Goal: Transaction & Acquisition: Purchase product/service

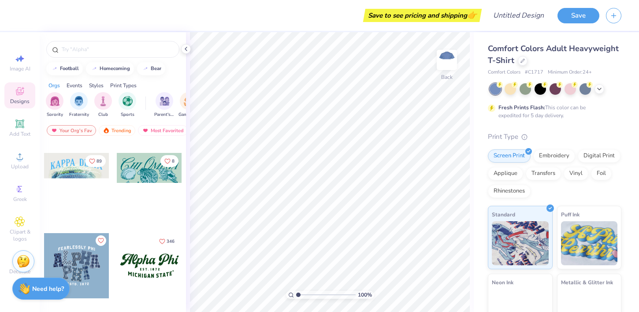
scroll to position [713, 0]
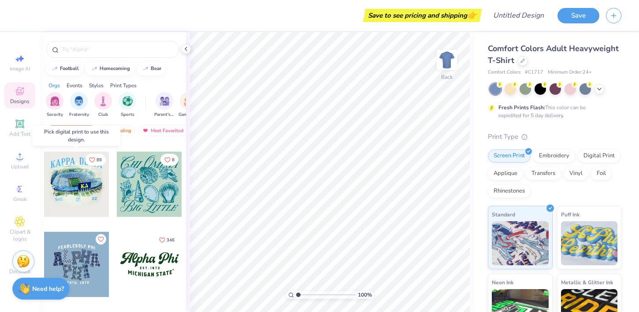
click at [83, 177] on div at bounding box center [76, 184] width 65 height 65
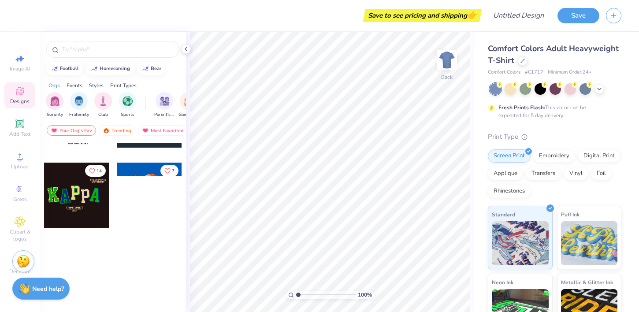
scroll to position [0, 0]
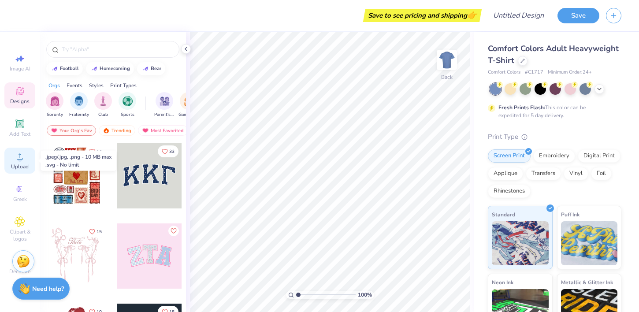
click at [21, 159] on circle at bounding box center [19, 159] width 5 height 5
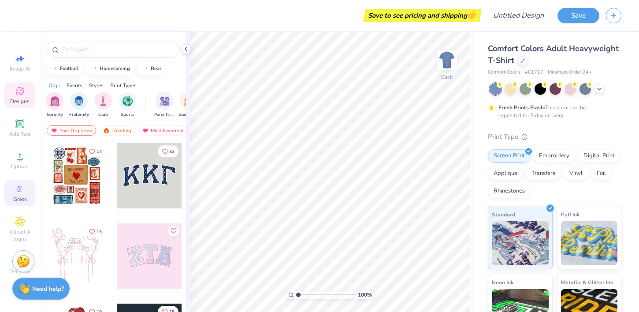
click at [18, 191] on circle at bounding box center [18, 189] width 5 height 5
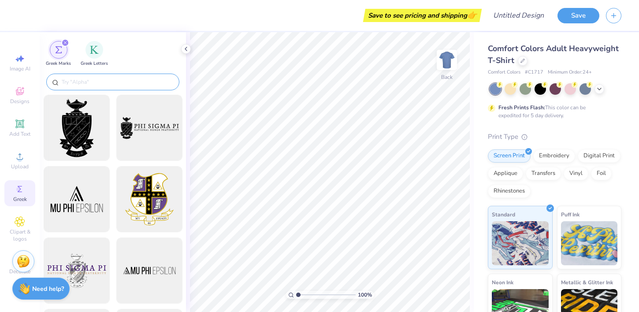
click at [116, 80] on input "text" at bounding box center [117, 82] width 113 height 9
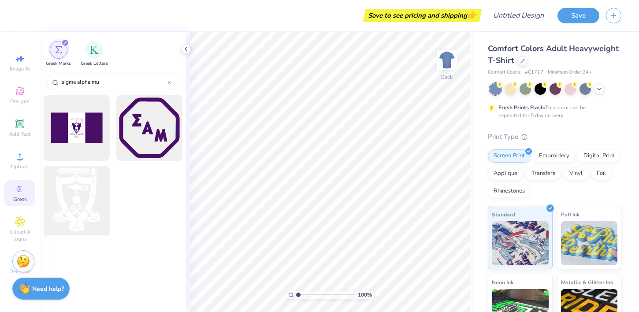
type input "sigma alpha mu"
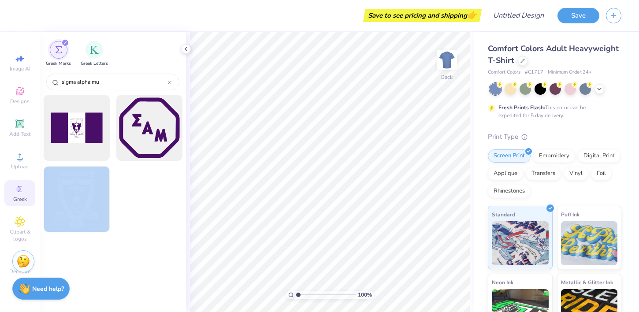
click at [388, 140] on div "Save to see pricing and shipping 👉 Design Title Save Image AI Designs Add Text …" at bounding box center [319, 156] width 639 height 312
click at [83, 189] on div at bounding box center [76, 199] width 73 height 73
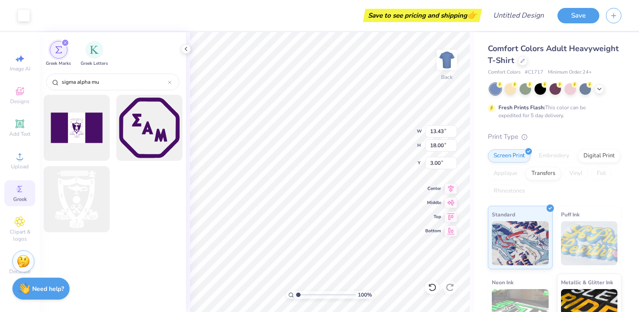
type input "3.85"
type input "5.16"
type input "2.31"
type input "3.08"
type input "4.13"
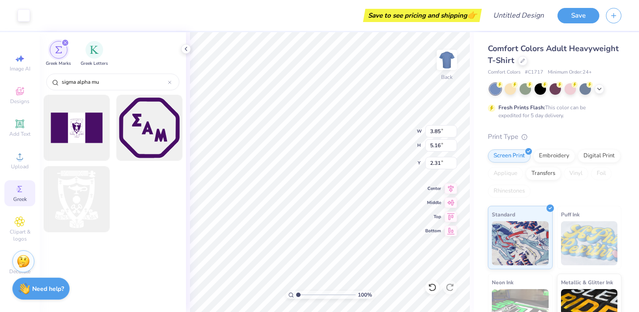
type input "3.34"
click at [97, 55] on div "filter for Greek Letters" at bounding box center [94, 49] width 18 height 18
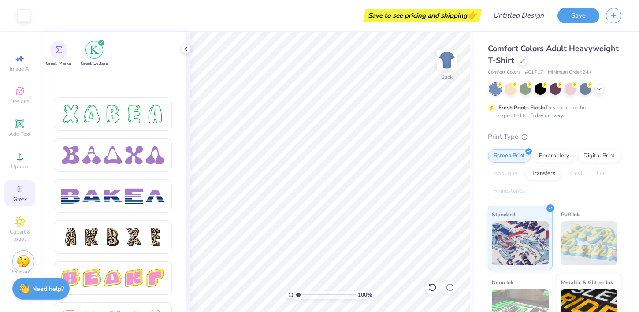
scroll to position [1180, 0]
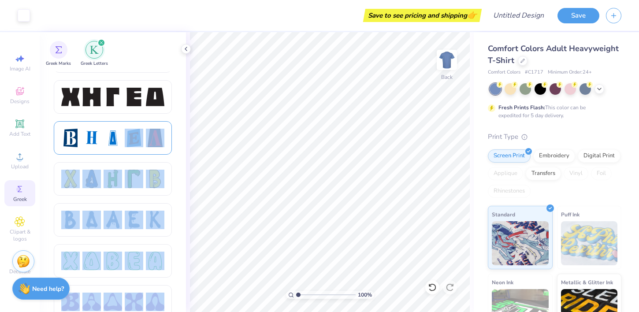
click at [324, 151] on div "Art colors Save to see pricing and shipping 👉 Design Title Save Image AI Design…" at bounding box center [319, 156] width 639 height 312
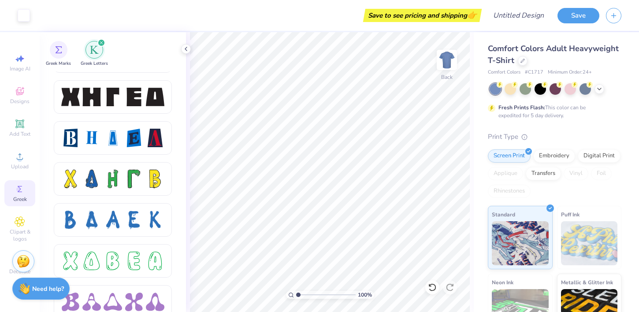
click at [100, 156] on div at bounding box center [113, 141] width 118 height 41
click at [100, 132] on div at bounding box center [91, 138] width 19 height 19
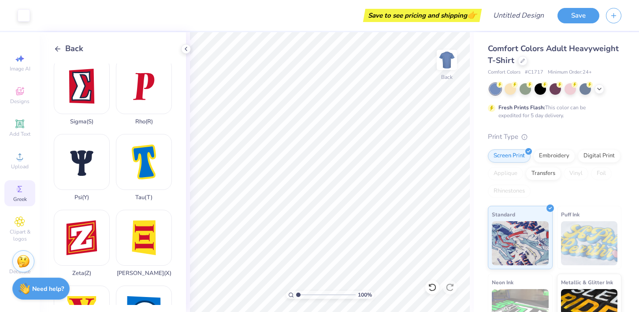
scroll to position [670, 0]
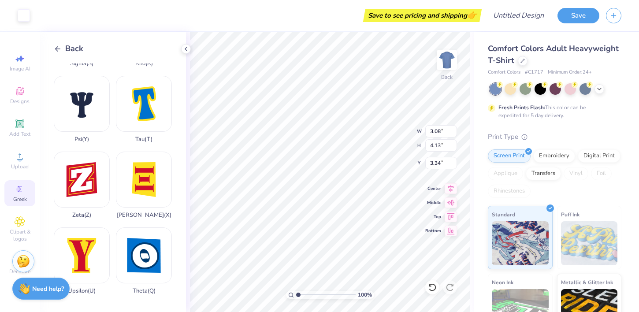
type input "3.35"
click at [555, 155] on div "Embroidery" at bounding box center [554, 154] width 42 height 13
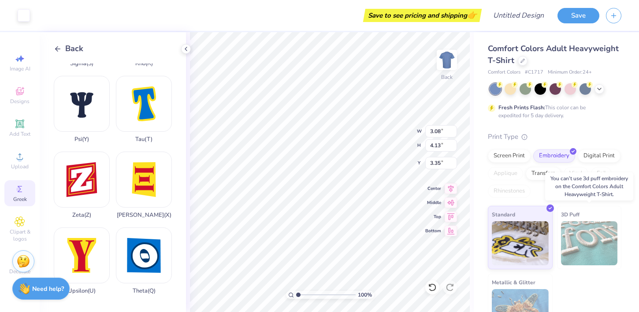
click at [586, 245] on img at bounding box center [589, 243] width 57 height 44
click at [580, 234] on img at bounding box center [589, 243] width 57 height 44
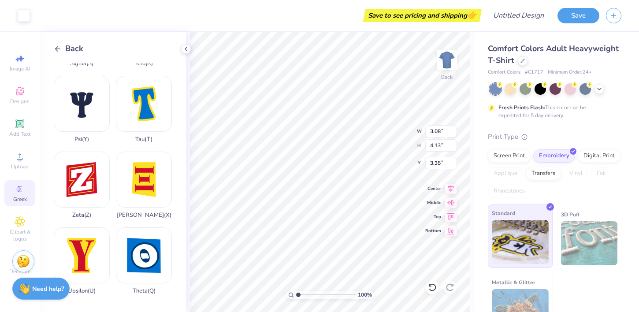
scroll to position [25, 0]
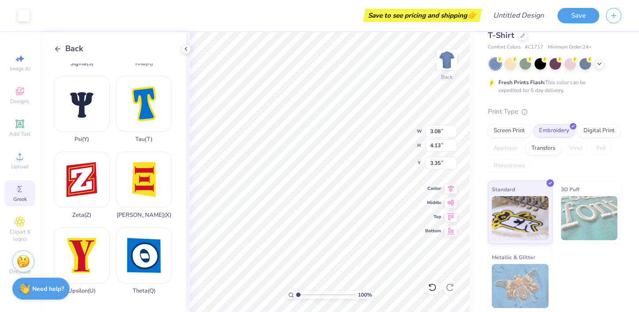
click at [527, 282] on img at bounding box center [520, 286] width 57 height 44
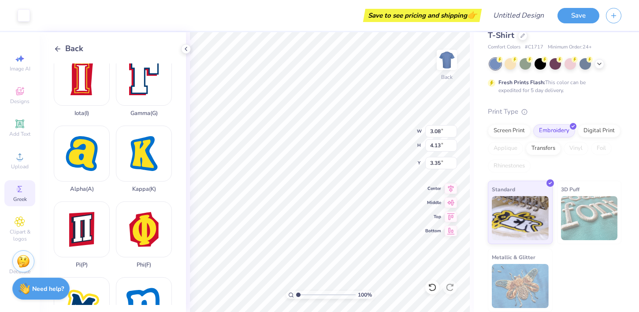
scroll to position [0, 0]
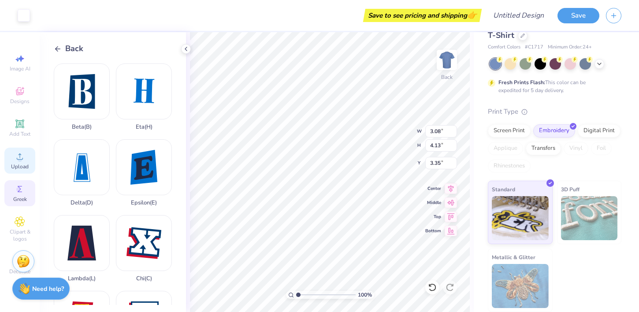
click at [20, 162] on div "Upload" at bounding box center [19, 161] width 31 height 26
click at [13, 228] on div "Art colors Save to see pricing and shipping 👉 Design Title Save Image AI Design…" at bounding box center [319, 156] width 639 height 312
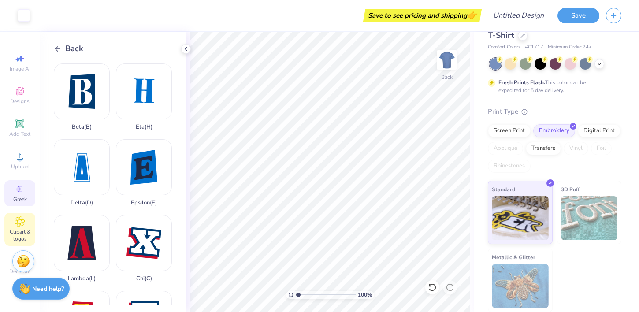
click at [33, 227] on div "Clipart & logos" at bounding box center [19, 229] width 31 height 33
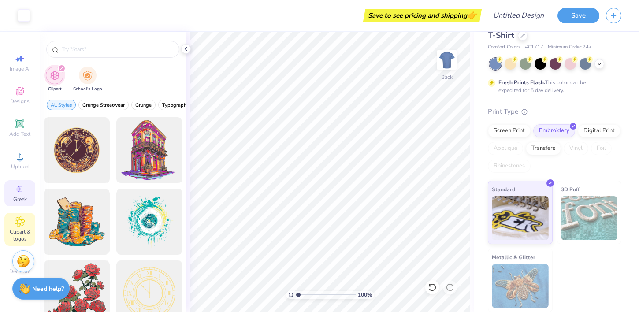
click at [21, 193] on icon at bounding box center [20, 189] width 11 height 11
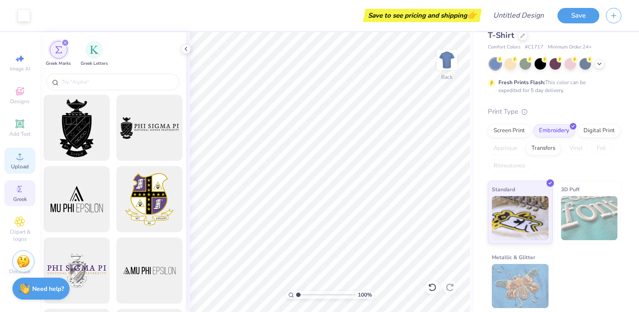
click at [19, 157] on circle at bounding box center [19, 159] width 5 height 5
click at [31, 67] on div "Image AI" at bounding box center [19, 63] width 31 height 26
select select "4"
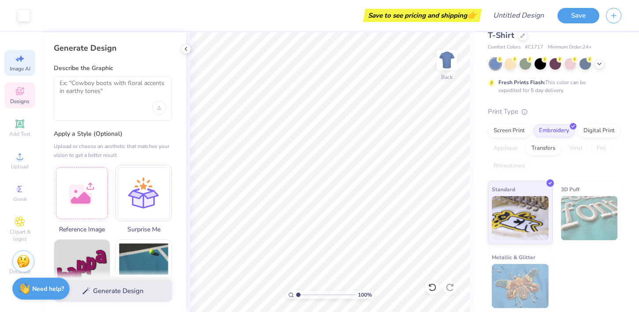
click at [21, 90] on icon at bounding box center [20, 91] width 11 height 11
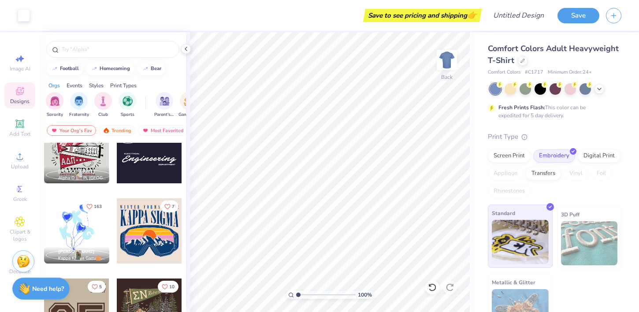
scroll to position [25, 0]
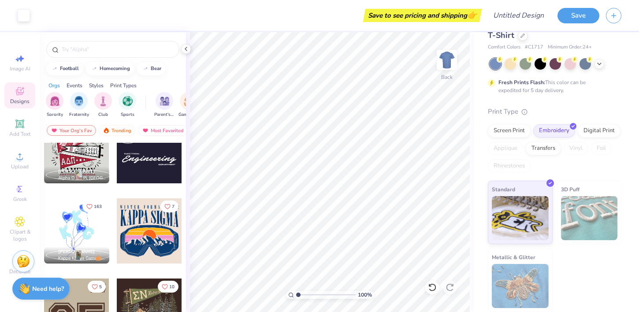
type input "1.03"
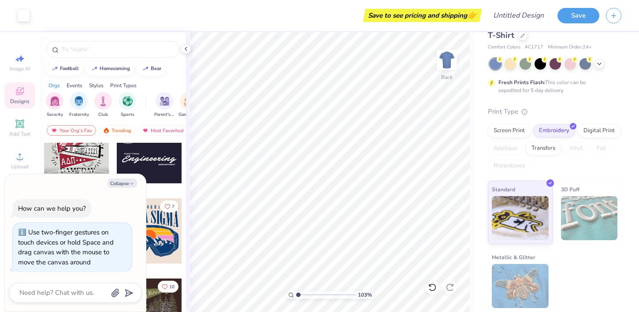
type textarea "x"
type input "1"
click at [286, 288] on div "100 %" at bounding box center [330, 172] width 280 height 280
click at [432, 286] on icon at bounding box center [432, 287] width 9 height 9
click at [447, 65] on img at bounding box center [446, 59] width 35 height 35
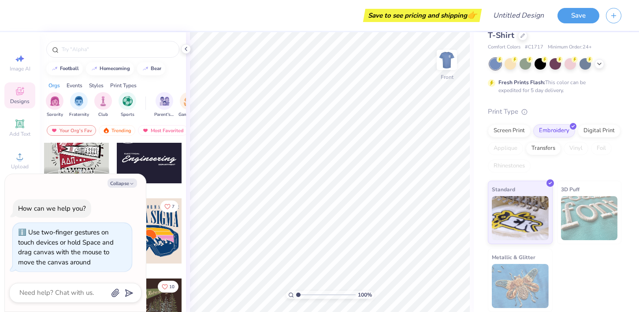
click at [447, 65] on img at bounding box center [447, 60] width 18 height 18
click at [126, 182] on button "Collapse" at bounding box center [123, 182] width 30 height 9
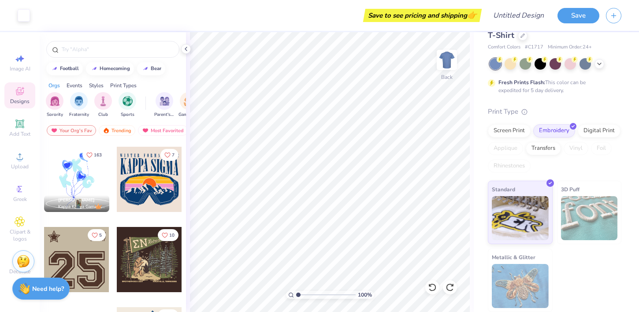
scroll to position [967, 0]
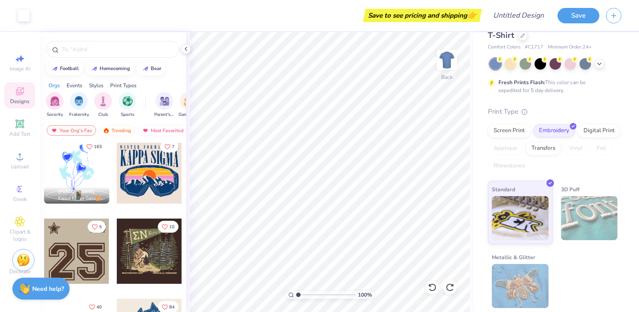
click at [22, 265] on img at bounding box center [23, 259] width 13 height 13
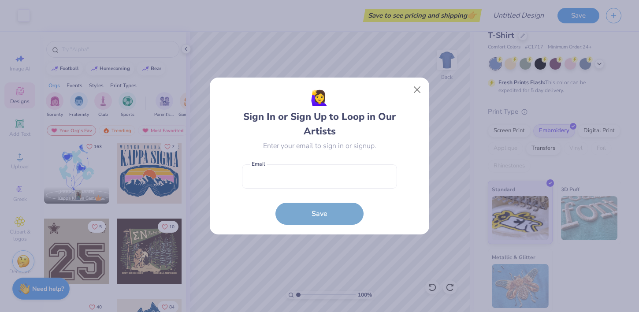
click at [167, 203] on div "🙋‍♀️ Sign In or Sign Up to Loop in Our Artists Enter your email to sign in or s…" at bounding box center [319, 156] width 639 height 312
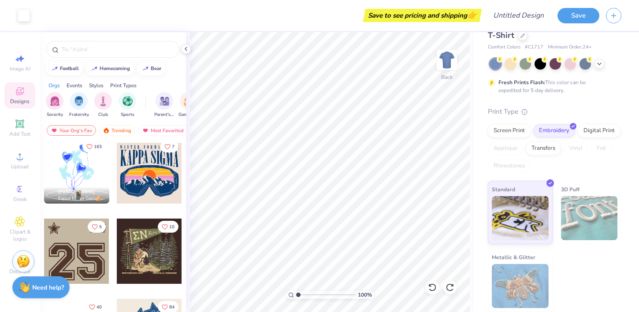
click at [54, 287] on strong "Need help?" at bounding box center [48, 287] width 32 height 8
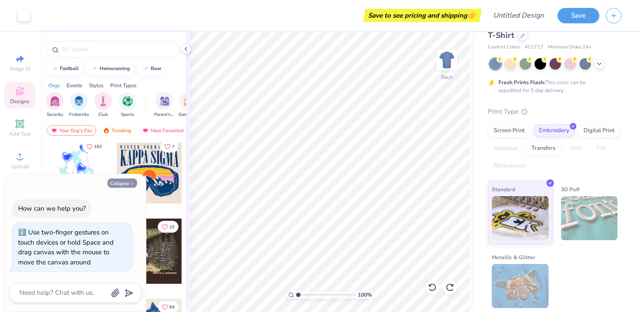
click at [123, 183] on button "Collapse" at bounding box center [123, 182] width 30 height 9
type textarea "x"
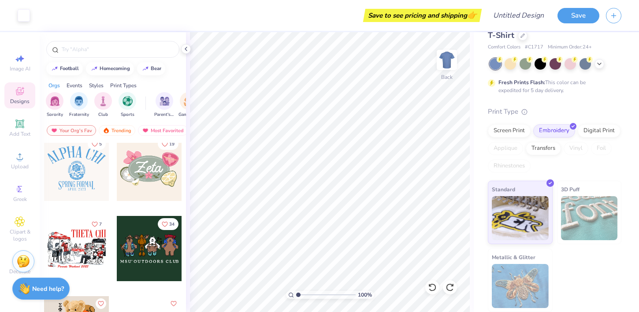
scroll to position [474, 0]
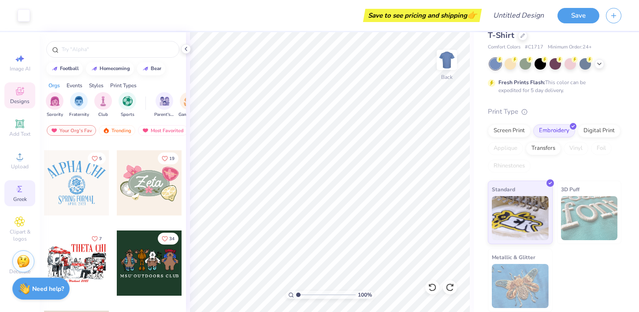
click at [21, 189] on icon at bounding box center [20, 189] width 11 height 11
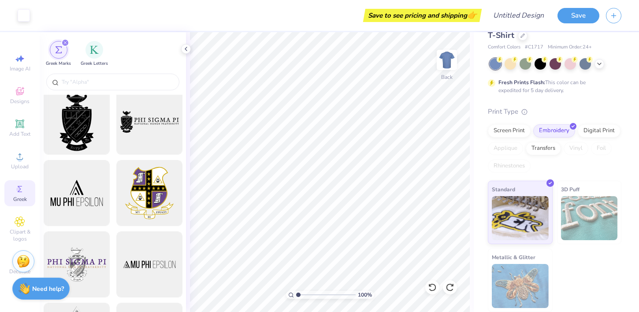
scroll to position [0, 0]
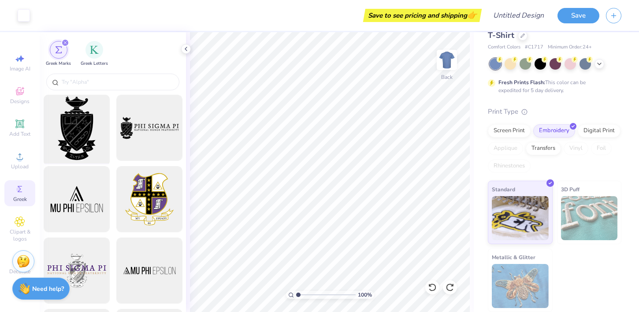
click at [85, 125] on div at bounding box center [76, 128] width 73 height 73
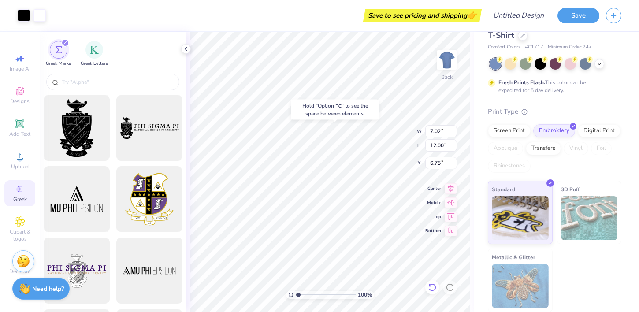
click at [436, 282] on div at bounding box center [432, 287] width 14 height 14
type input "3.00"
click at [432, 288] on icon at bounding box center [432, 287] width 9 height 9
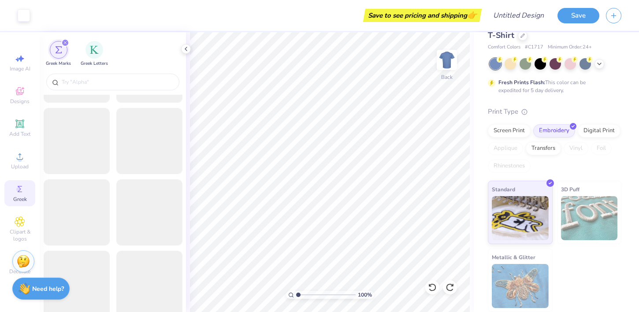
scroll to position [731, 0]
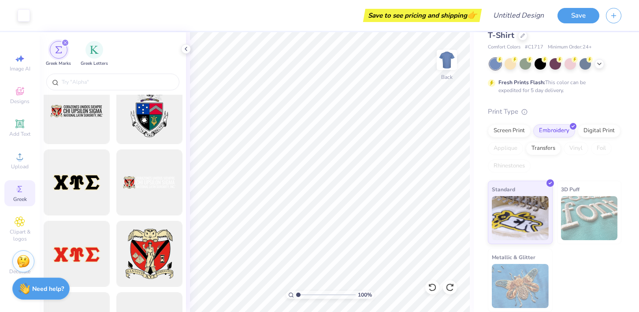
click at [93, 37] on div "Greek Marks Greek Letters" at bounding box center [113, 51] width 146 height 39
click at [93, 52] on img "filter for Greek Letters" at bounding box center [94, 49] width 9 height 9
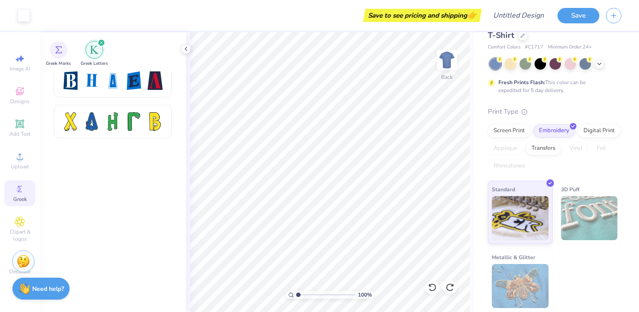
scroll to position [1520, 0]
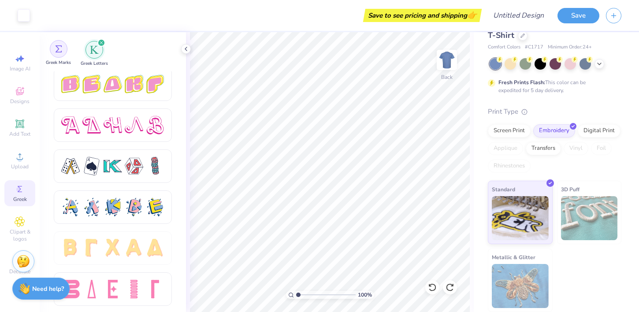
click at [63, 52] on div "filter for Greek Marks" at bounding box center [59, 49] width 18 height 18
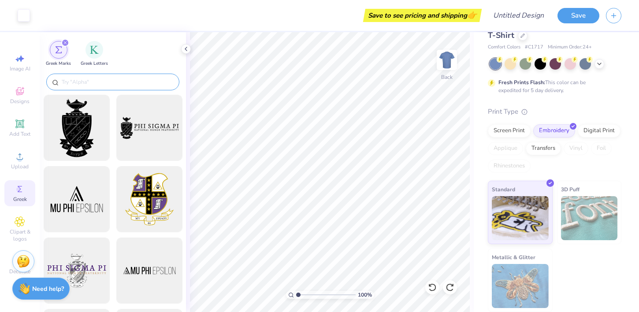
click at [126, 83] on input "text" at bounding box center [117, 82] width 113 height 9
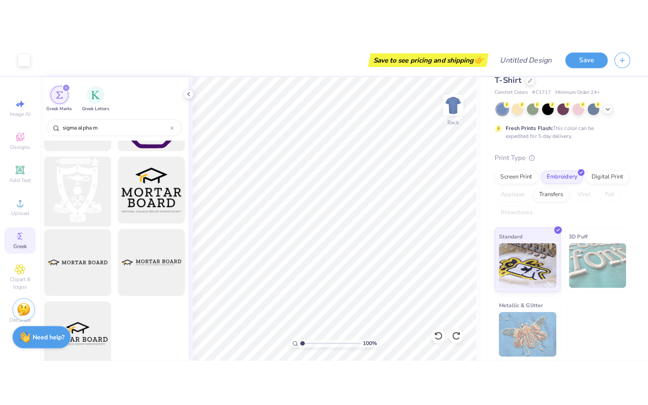
scroll to position [68, 0]
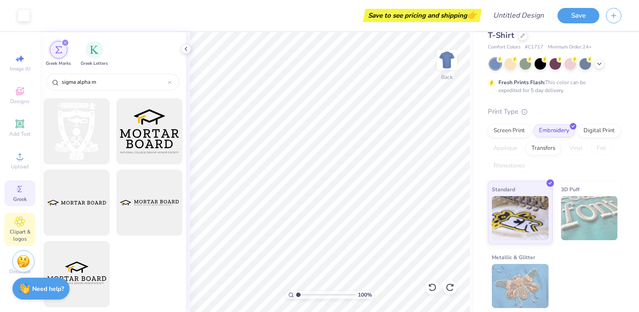
type input "sigma alpha m"
click at [25, 218] on div "Clipart & logos" at bounding box center [19, 229] width 31 height 33
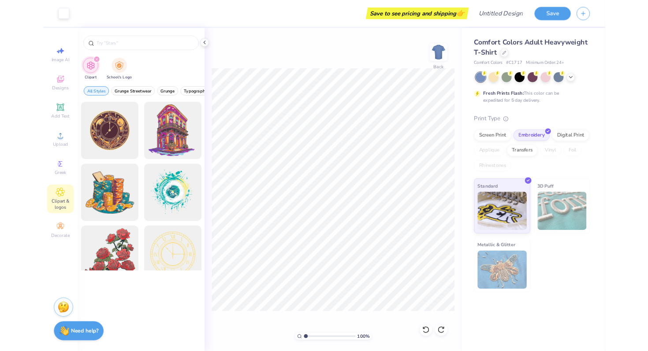
scroll to position [0, 0]
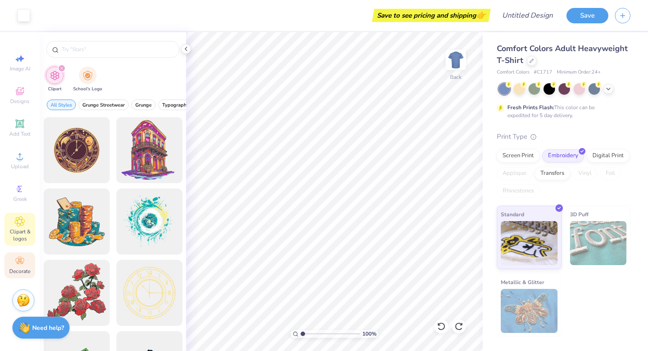
click at [24, 259] on icon at bounding box center [20, 261] width 11 height 11
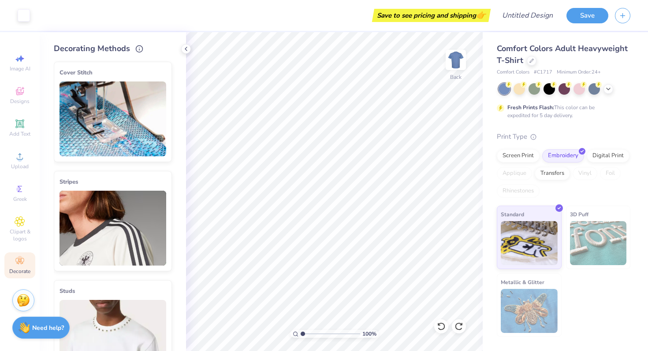
click at [130, 115] on img at bounding box center [112, 119] width 107 height 75
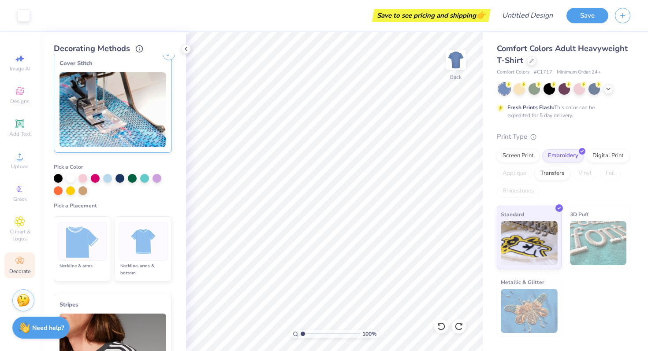
scroll to position [11, 0]
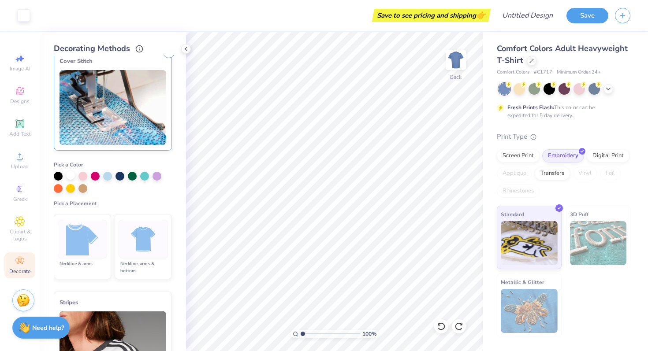
click at [72, 179] on div at bounding box center [70, 175] width 9 height 9
click at [80, 239] on img at bounding box center [82, 239] width 33 height 33
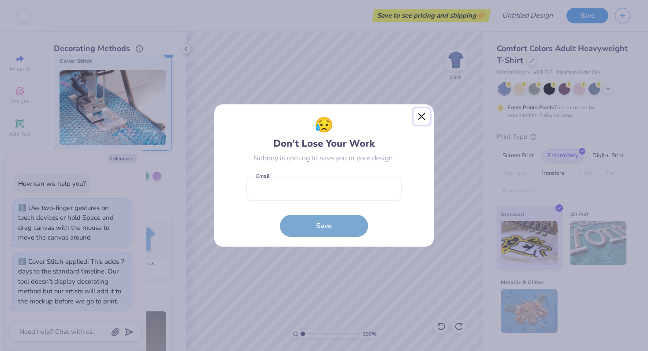
click at [424, 115] on button "Close" at bounding box center [421, 116] width 17 height 17
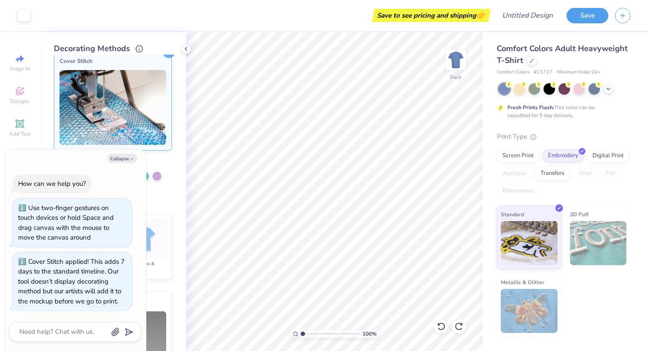
click at [118, 152] on div "Collapse How can we help you? Use two-finger gestures on touch devices or hold …" at bounding box center [75, 249] width 141 height 201
click at [119, 157] on button "Collapse" at bounding box center [123, 158] width 30 height 9
type textarea "x"
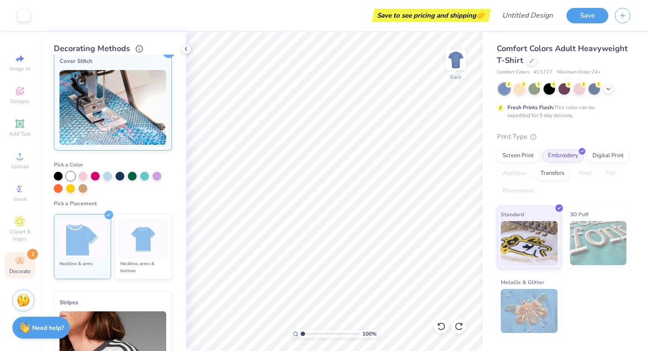
click at [126, 239] on div at bounding box center [143, 239] width 49 height 39
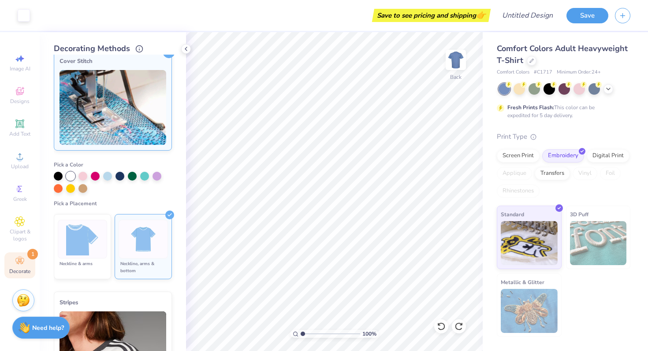
click at [94, 244] on img at bounding box center [82, 239] width 33 height 33
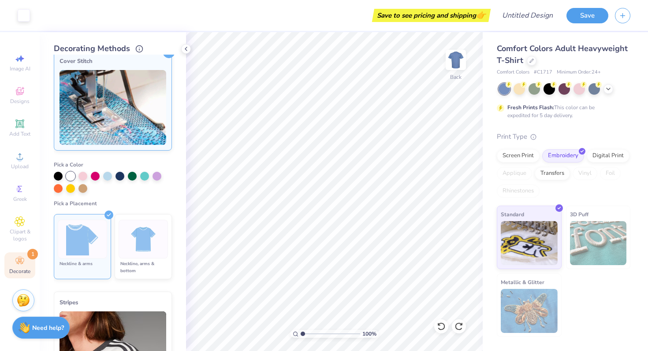
click at [132, 238] on img at bounding box center [143, 239] width 33 height 33
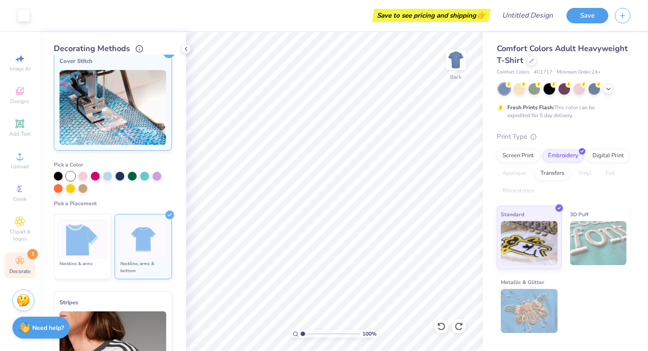
click at [92, 234] on img at bounding box center [82, 239] width 33 height 33
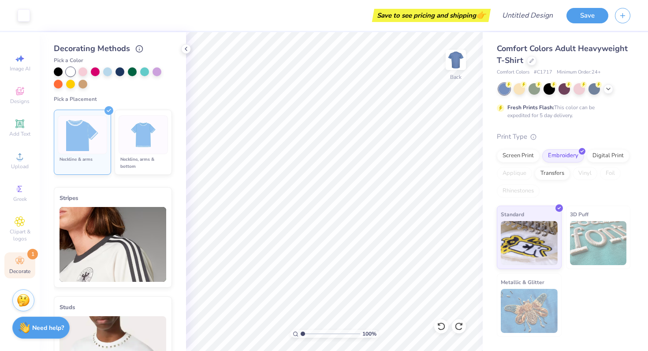
scroll to position [25, 0]
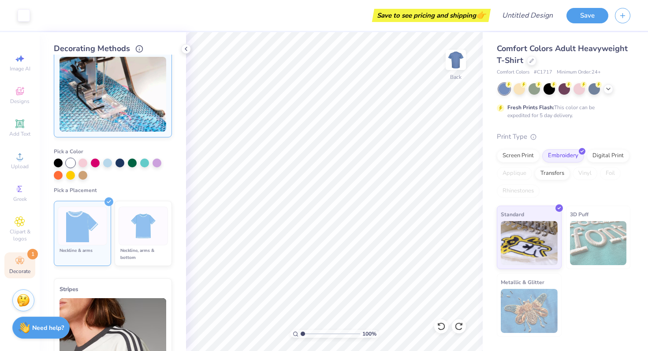
click at [97, 227] on img at bounding box center [82, 226] width 33 height 33
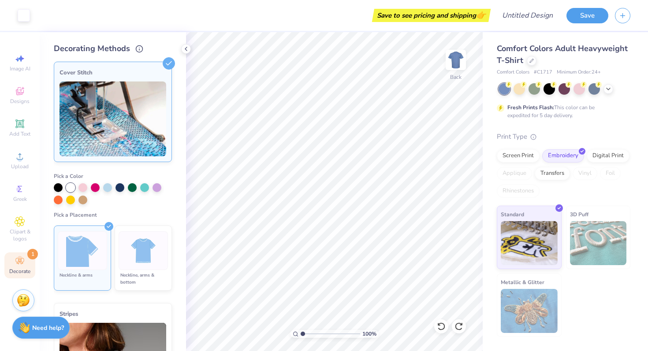
click at [125, 101] on img at bounding box center [112, 119] width 107 height 75
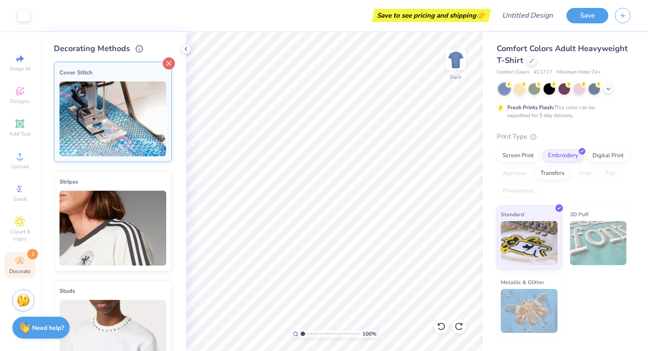
click at [166, 59] on icon at bounding box center [169, 63] width 12 height 12
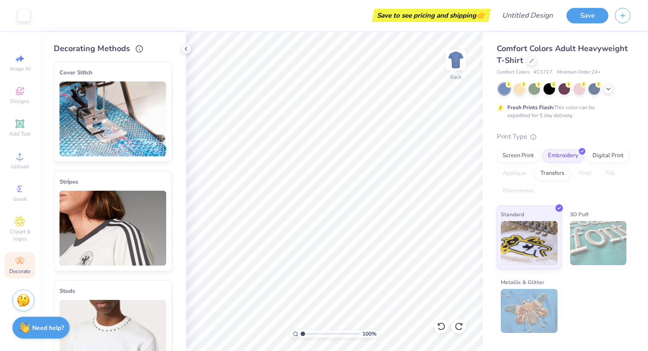
click at [169, 62] on icon at bounding box center [169, 65] width 12 height 12
click at [128, 125] on img at bounding box center [112, 119] width 107 height 75
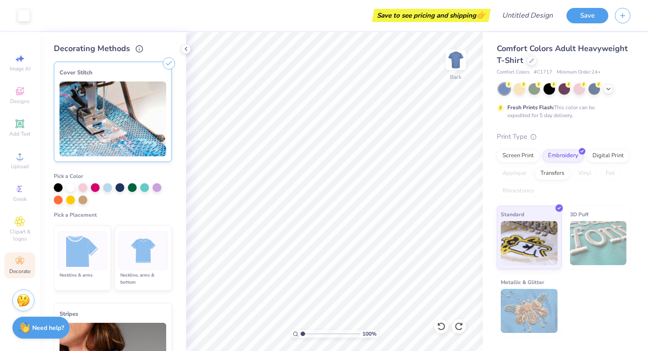
click at [128, 125] on img at bounding box center [112, 119] width 107 height 75
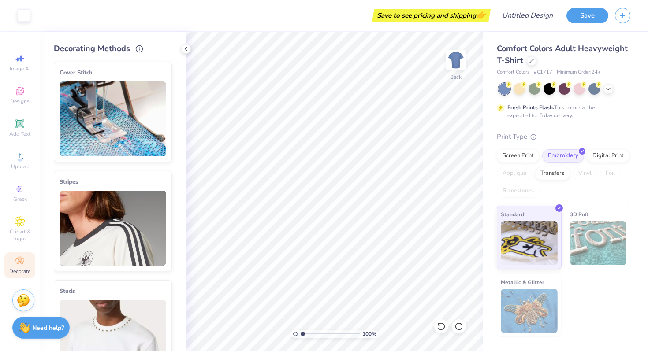
click at [167, 63] on line at bounding box center [169, 65] width 4 height 4
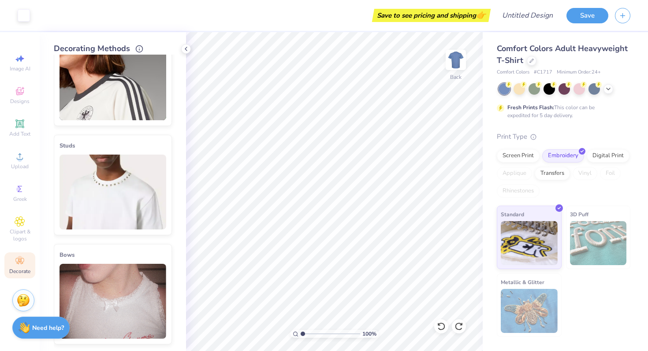
scroll to position [171, 0]
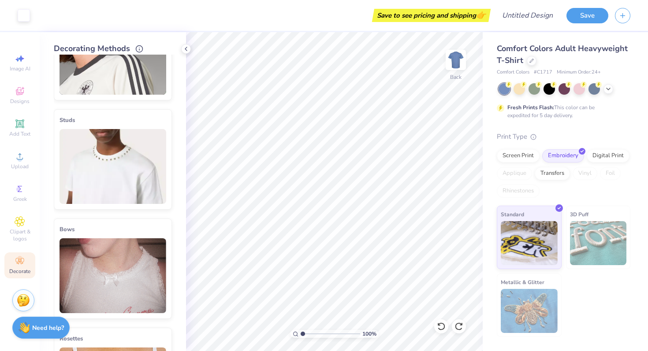
click at [137, 173] on img at bounding box center [112, 166] width 107 height 75
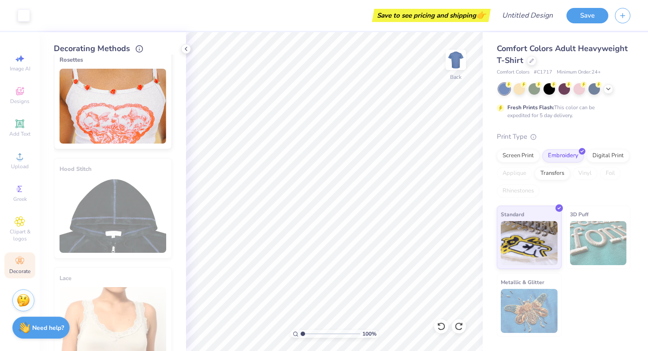
scroll to position [620, 0]
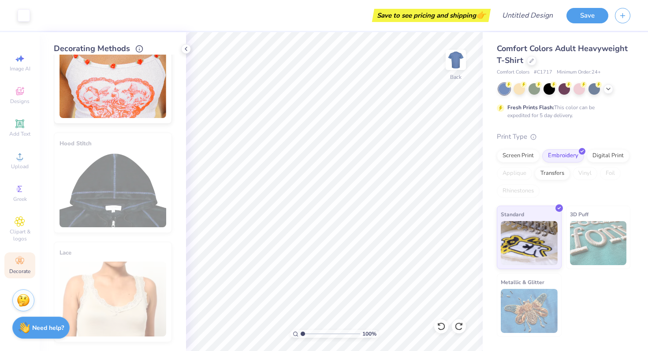
click at [112, 169] on div "Hood Stitch" at bounding box center [113, 183] width 118 height 100
click at [19, 169] on span "Upload" at bounding box center [20, 166] width 18 height 7
click at [16, 123] on icon at bounding box center [20, 124] width 11 height 11
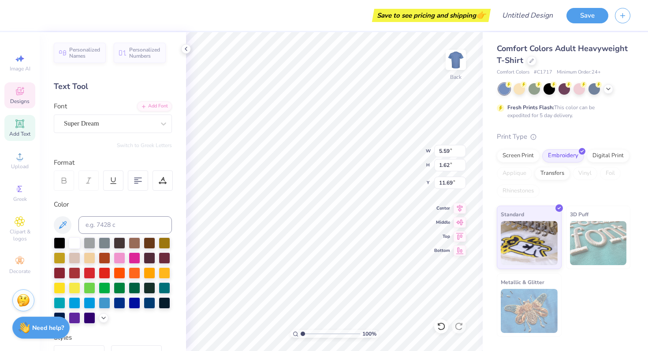
click at [23, 89] on icon at bounding box center [20, 91] width 11 height 11
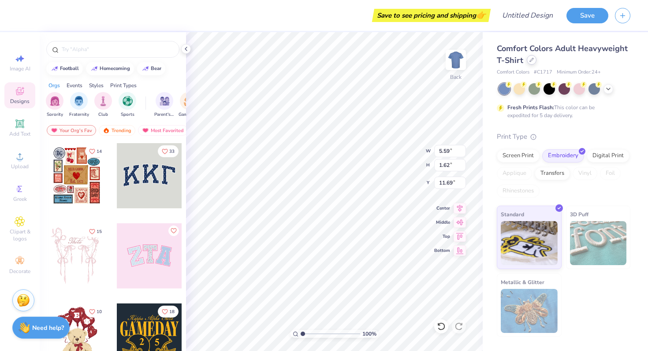
click at [531, 60] on icon at bounding box center [531, 60] width 4 height 4
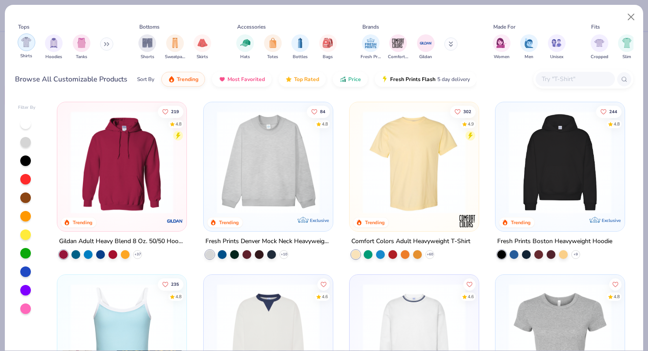
click at [29, 40] on img "filter for Shirts" at bounding box center [26, 42] width 10 height 10
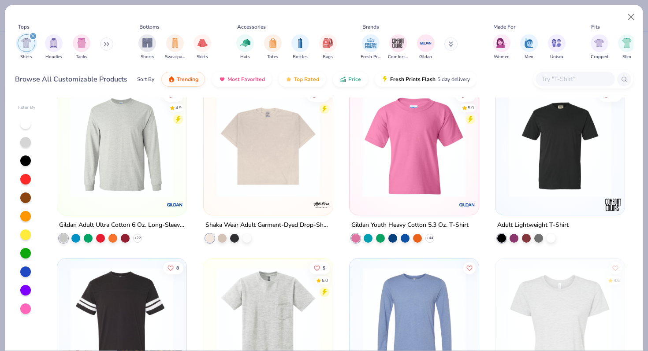
scroll to position [1045, 0]
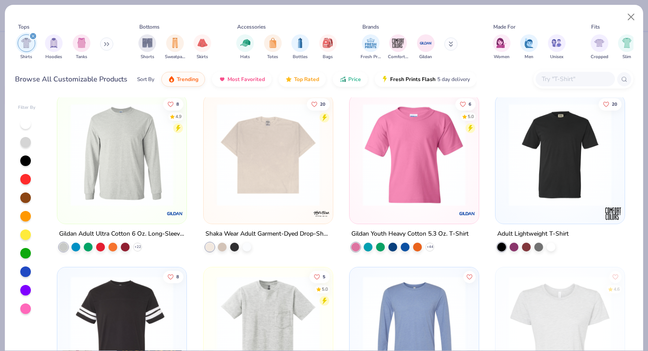
click at [295, 181] on img at bounding box center [267, 154] width 111 height 103
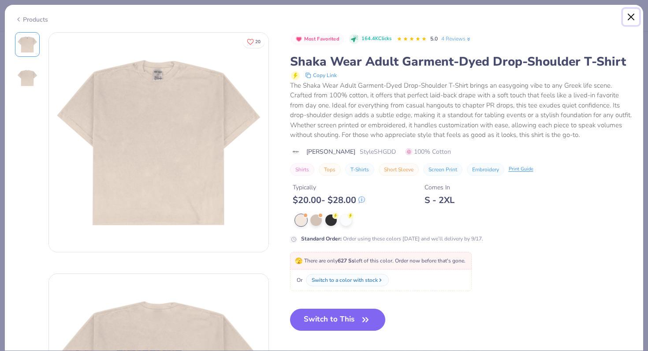
click at [633, 20] on button "Close" at bounding box center [631, 17] width 17 height 17
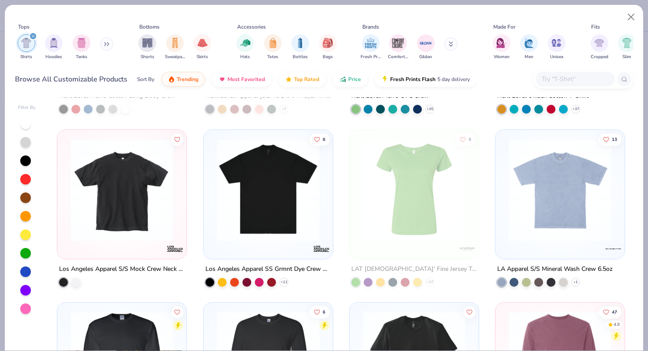
scroll to position [2393, 0]
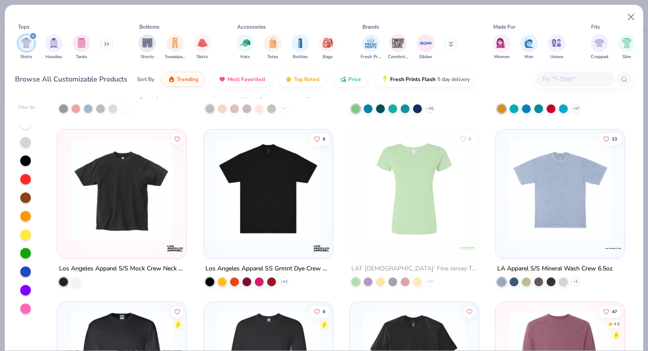
click at [290, 234] on img at bounding box center [267, 189] width 111 height 103
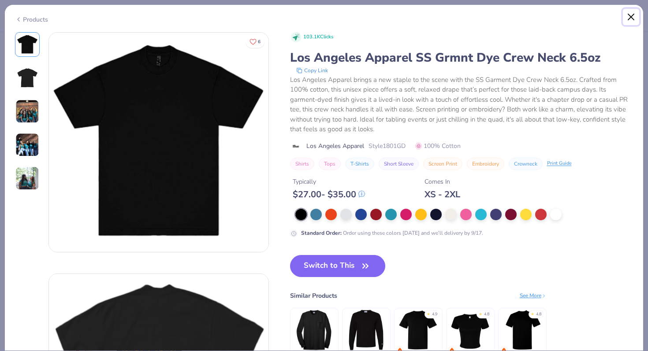
click at [635, 19] on button "Close" at bounding box center [631, 17] width 17 height 17
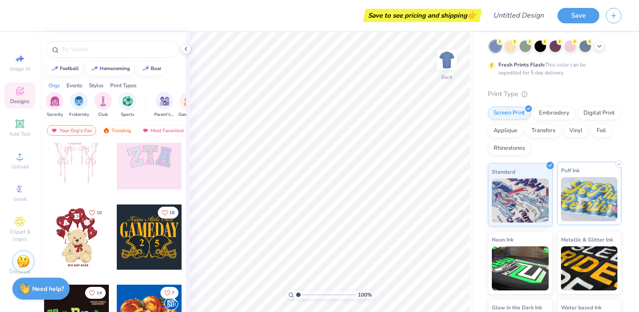
scroll to position [74, 0]
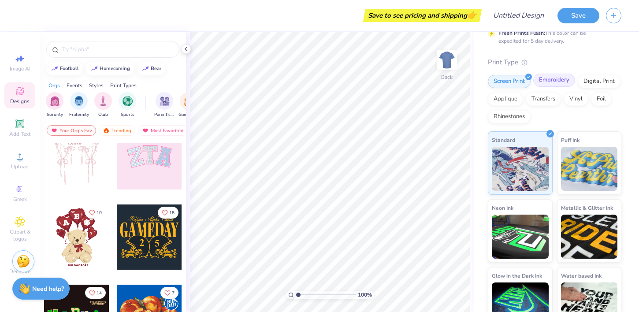
click at [551, 77] on div "Embroidery" at bounding box center [554, 80] width 42 height 13
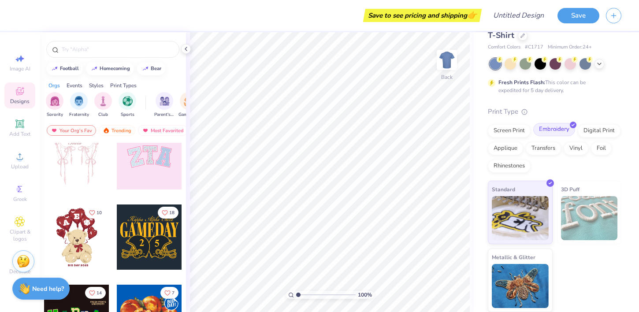
scroll to position [25, 0]
click at [598, 130] on div "Digital Print" at bounding box center [599, 129] width 43 height 13
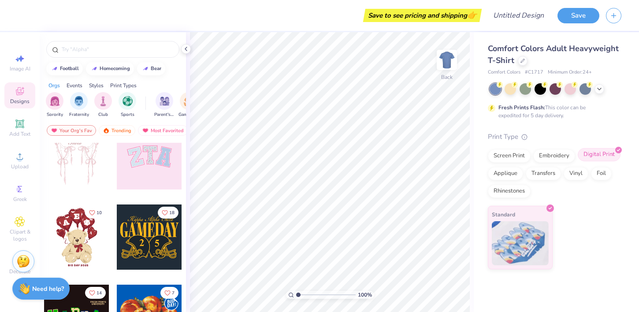
scroll to position [0, 0]
click at [547, 171] on div "Transfers" at bounding box center [543, 172] width 35 height 13
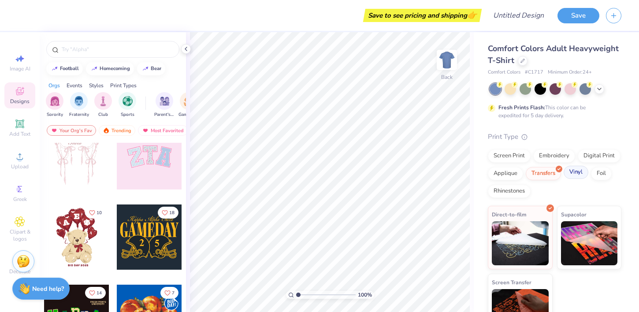
click at [576, 170] on div "Vinyl" at bounding box center [576, 172] width 25 height 13
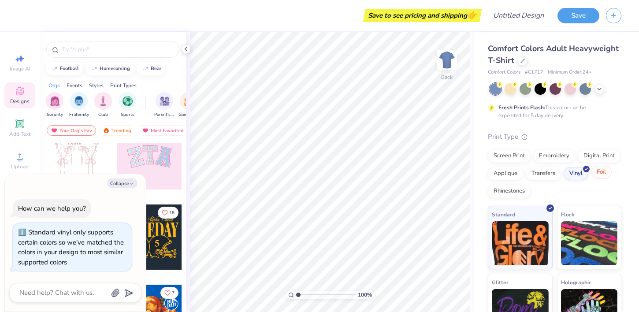
click at [602, 175] on div "Foil" at bounding box center [601, 172] width 21 height 13
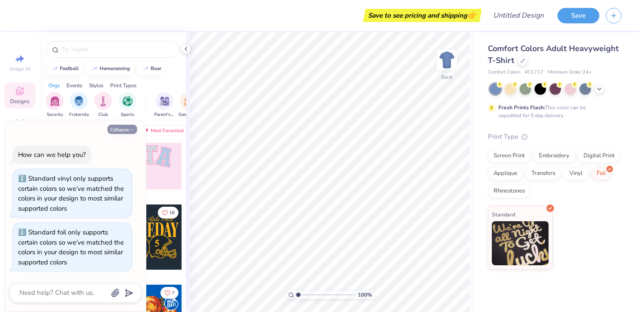
click at [130, 128] on icon "button" at bounding box center [131, 129] width 5 height 5
type textarea "x"
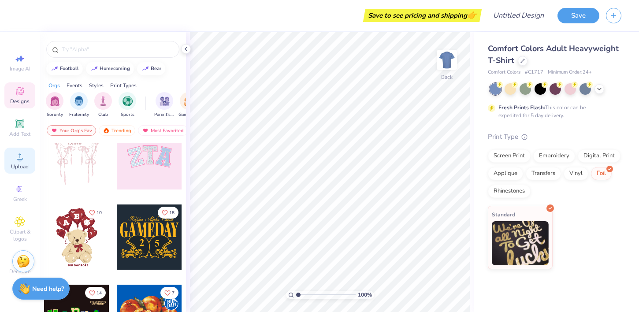
click at [20, 163] on span "Upload" at bounding box center [20, 166] width 18 height 7
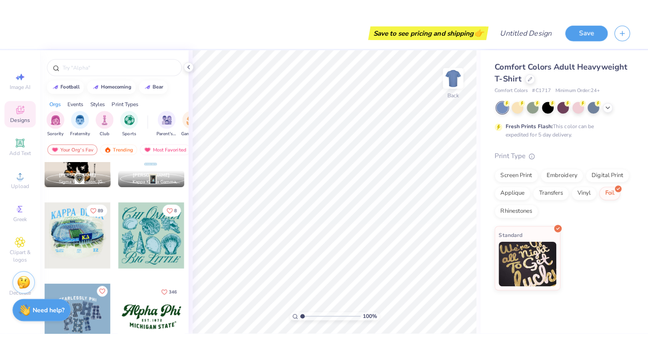
scroll to position [690, 0]
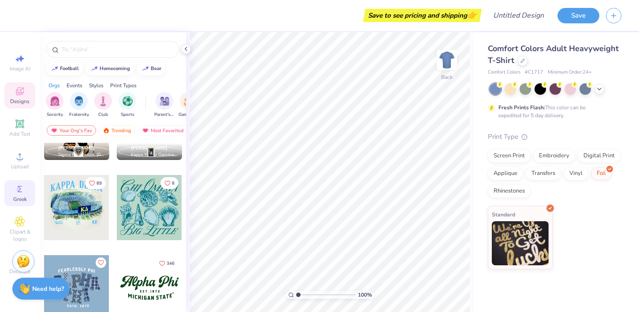
click at [28, 192] on div "Greek" at bounding box center [19, 193] width 31 height 26
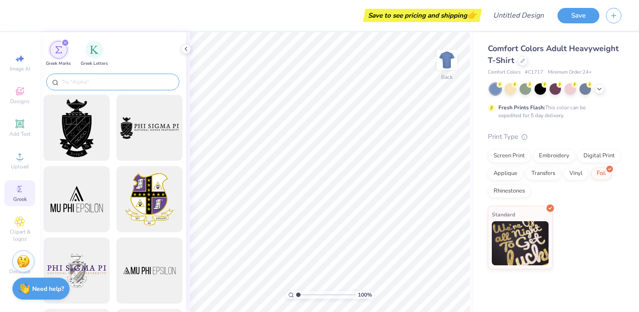
click at [109, 78] on input "text" at bounding box center [117, 82] width 113 height 9
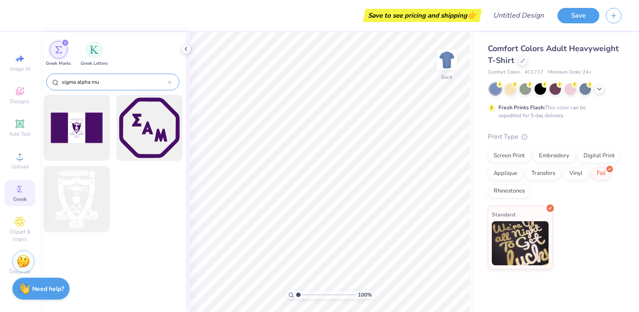
type input "sigma alpha mu"
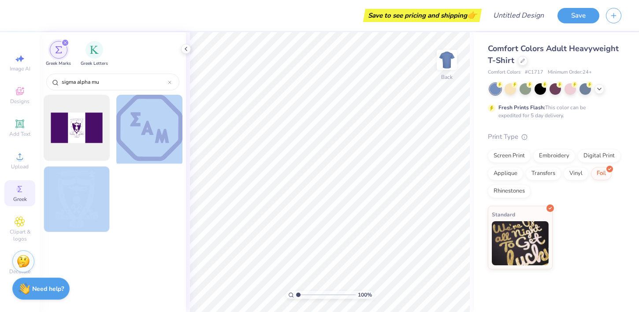
click at [387, 101] on div "Save to see pricing and shipping 👉 Design Title Save Image AI Designs Add Text …" at bounding box center [319, 156] width 639 height 312
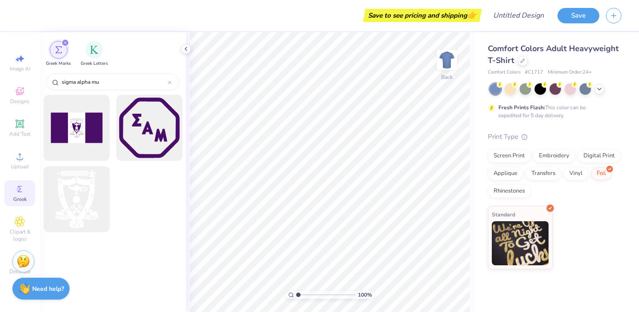
click at [115, 179] on div at bounding box center [113, 166] width 139 height 142
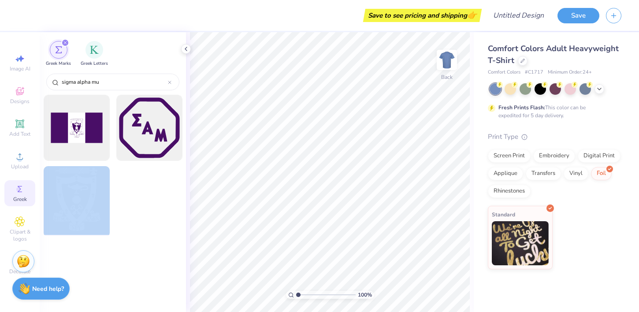
click at [404, 134] on div "Save to see pricing and shipping 👉 Design Title Save Image AI Designs Add Text …" at bounding box center [319, 156] width 639 height 312
click at [67, 220] on div at bounding box center [76, 199] width 73 height 73
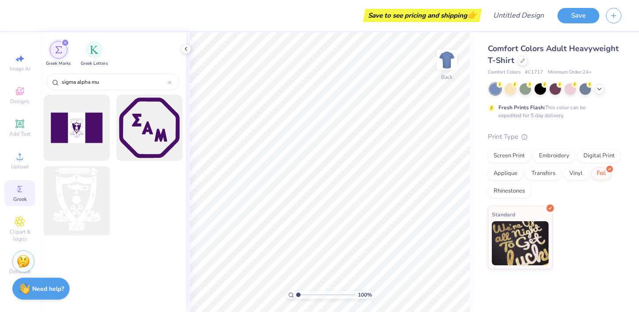
click at [85, 204] on div at bounding box center [76, 199] width 73 height 73
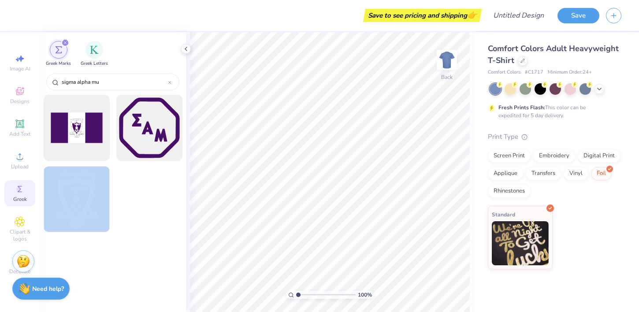
click at [362, 140] on div "Save to see pricing and shipping 👉 Design Title Save Image AI Designs Add Text …" at bounding box center [319, 156] width 639 height 312
click at [64, 207] on div at bounding box center [76, 199] width 73 height 73
click at [250, 189] on div "Save to see pricing and shipping 👉 Design Title Save Image AI Designs Add Text …" at bounding box center [319, 156] width 639 height 312
click at [58, 197] on div at bounding box center [76, 199] width 73 height 73
